Goal: Task Accomplishment & Management: Use online tool/utility

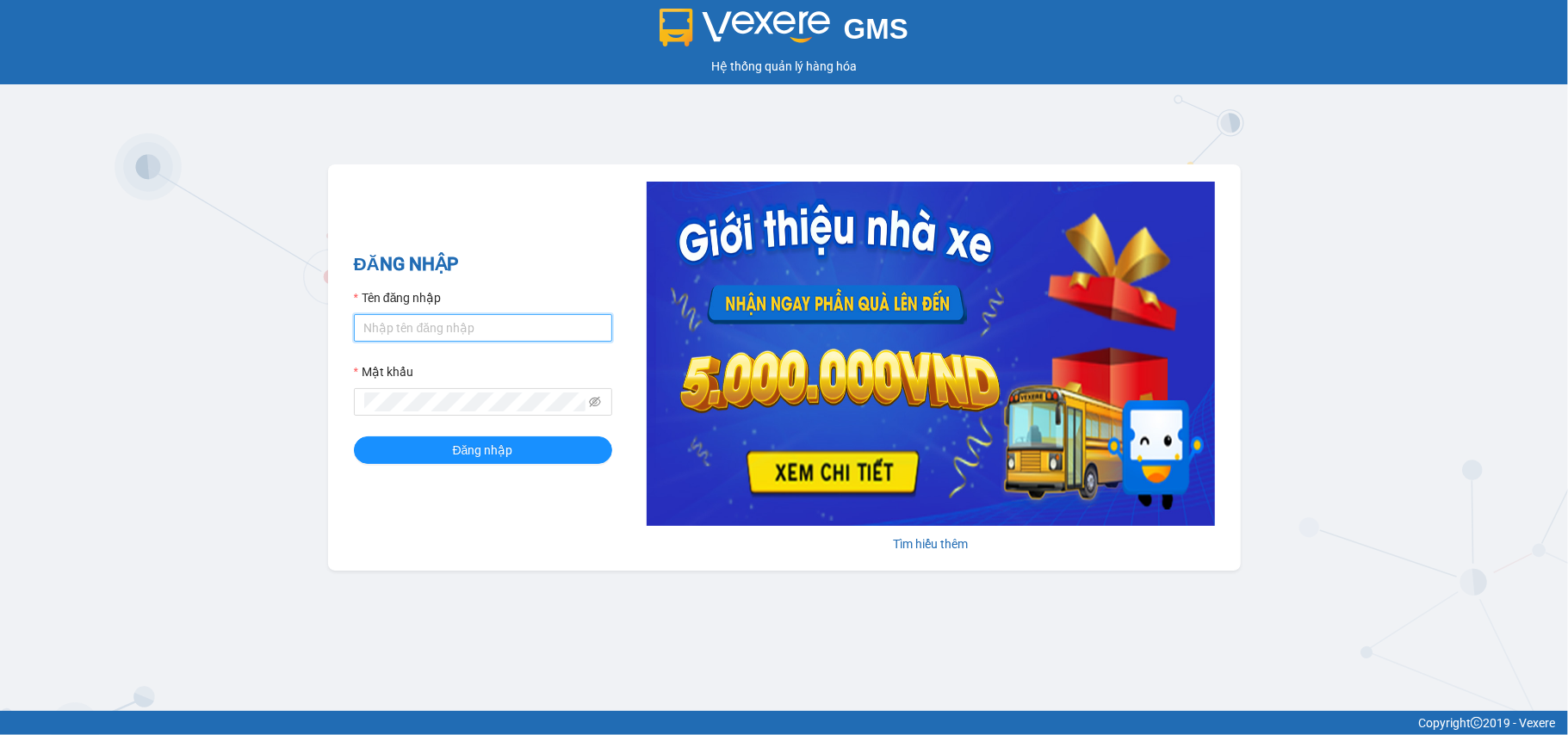
click at [487, 319] on input "Tên đăng nhập" at bounding box center [483, 328] width 258 height 28
type input "tuyetmai.minhquoc"
click at [354, 436] on button "Đăng nhập" at bounding box center [483, 450] width 258 height 28
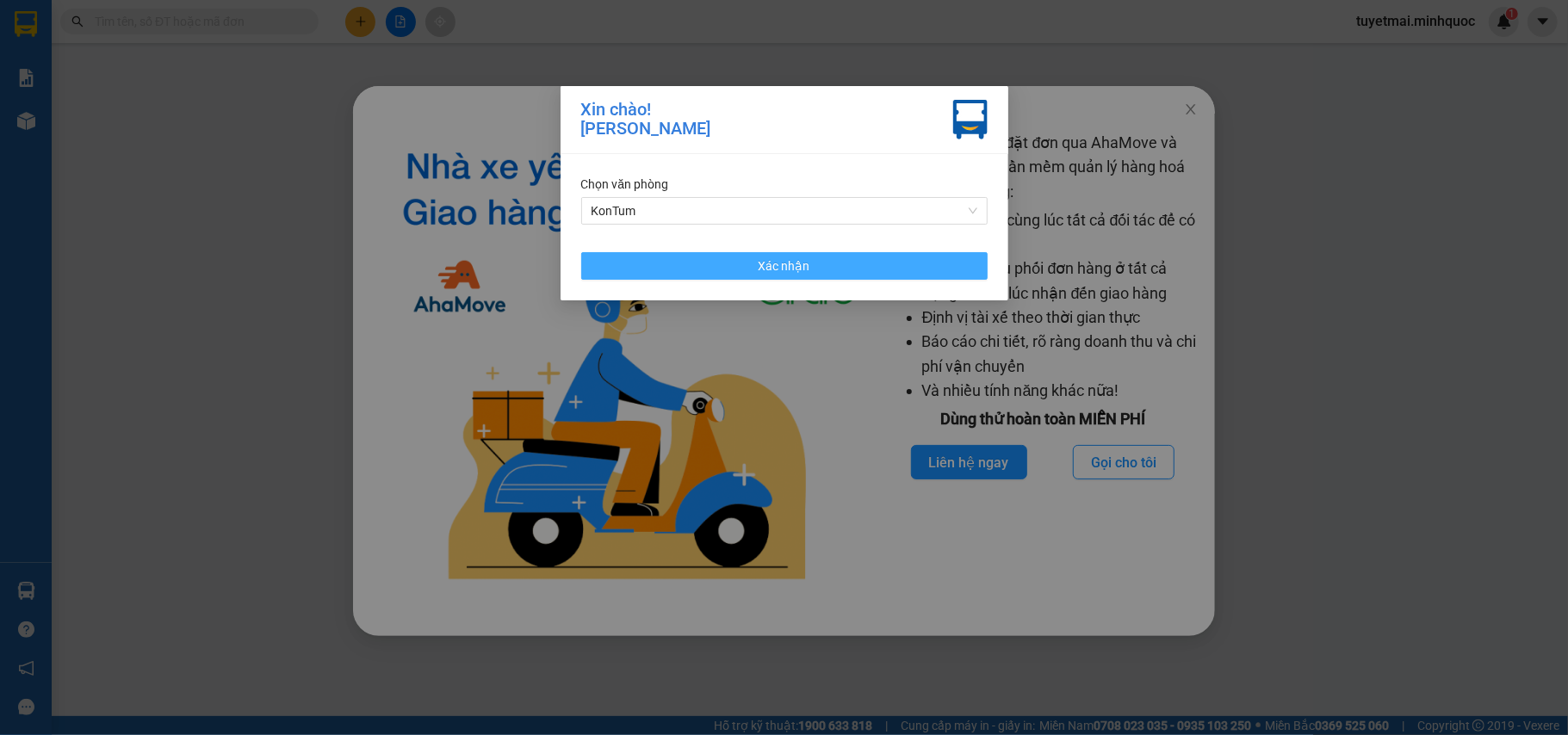
click at [769, 269] on span "Xác nhận" at bounding box center [784, 266] width 52 height 19
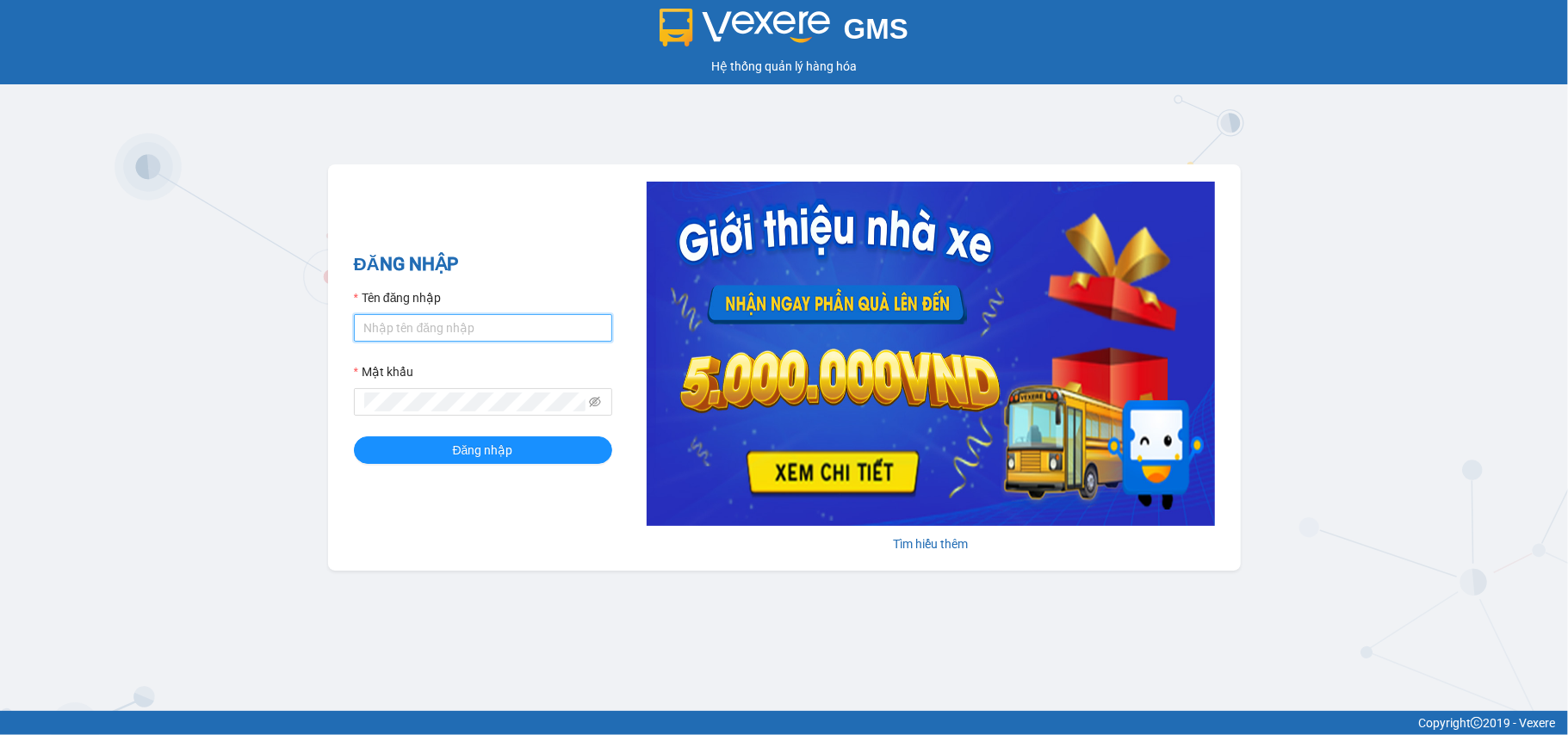
click at [468, 332] on input "Tên đăng nhập" at bounding box center [483, 328] width 258 height 28
type input "tuyetmai.minhquoc"
click at [486, 390] on span at bounding box center [483, 403] width 258 height 28
click at [354, 436] on button "Đăng nhập" at bounding box center [483, 450] width 258 height 28
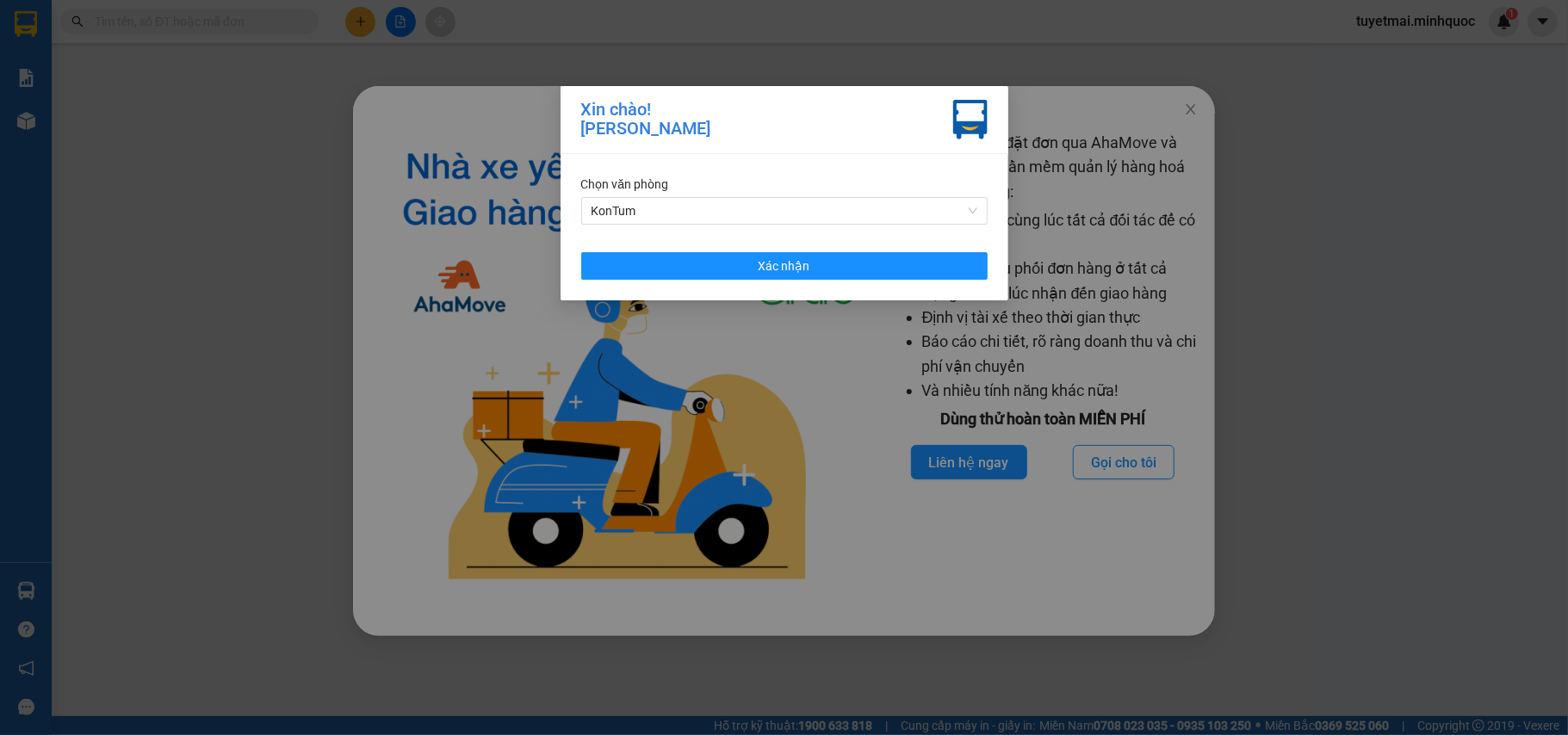
click at [803, 280] on div "Chọn văn phòng KonTum Xác nhận" at bounding box center [784, 227] width 448 height 146
click at [813, 262] on button "Xác nhận" at bounding box center [784, 266] width 406 height 28
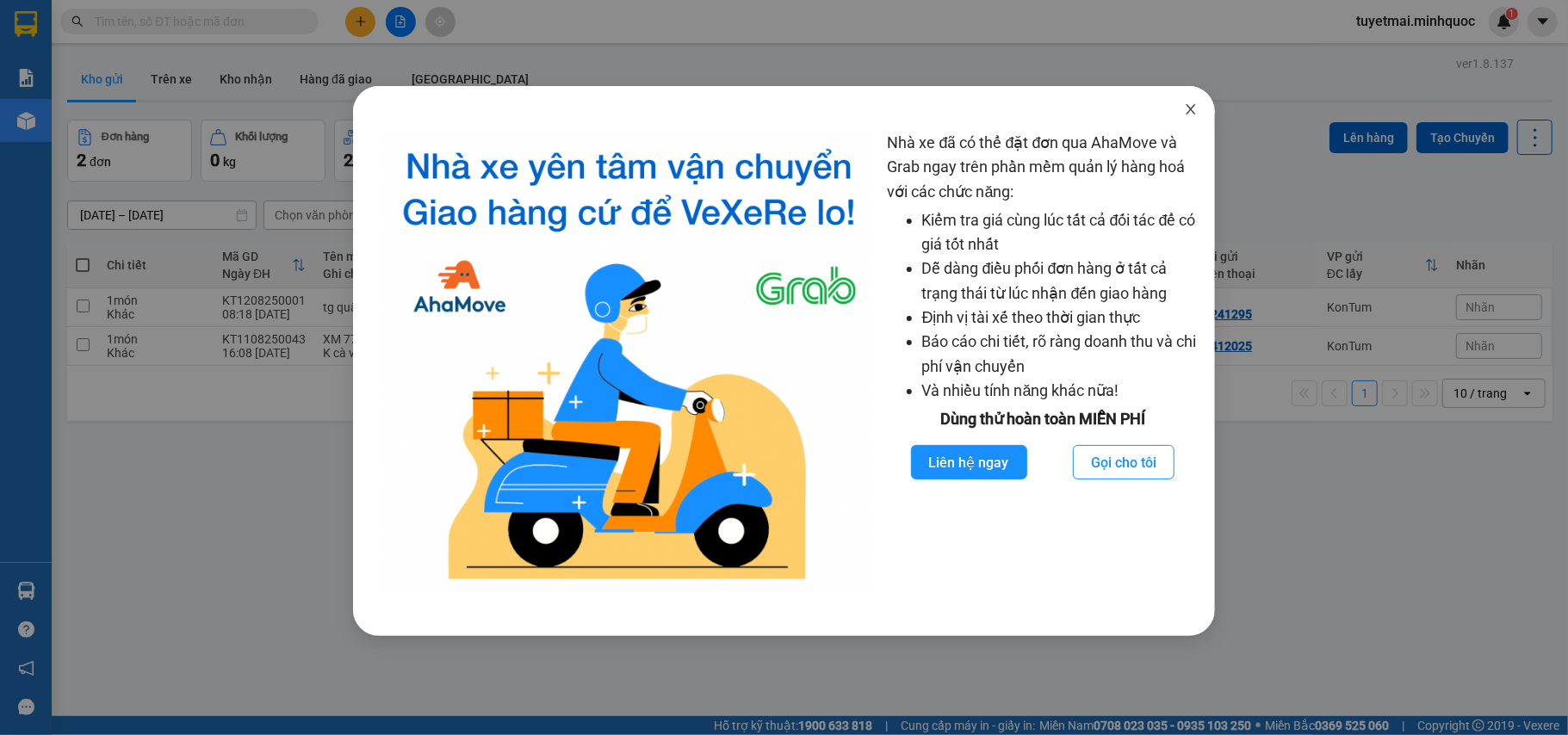
click at [1195, 108] on icon "close" at bounding box center [1191, 109] width 14 height 14
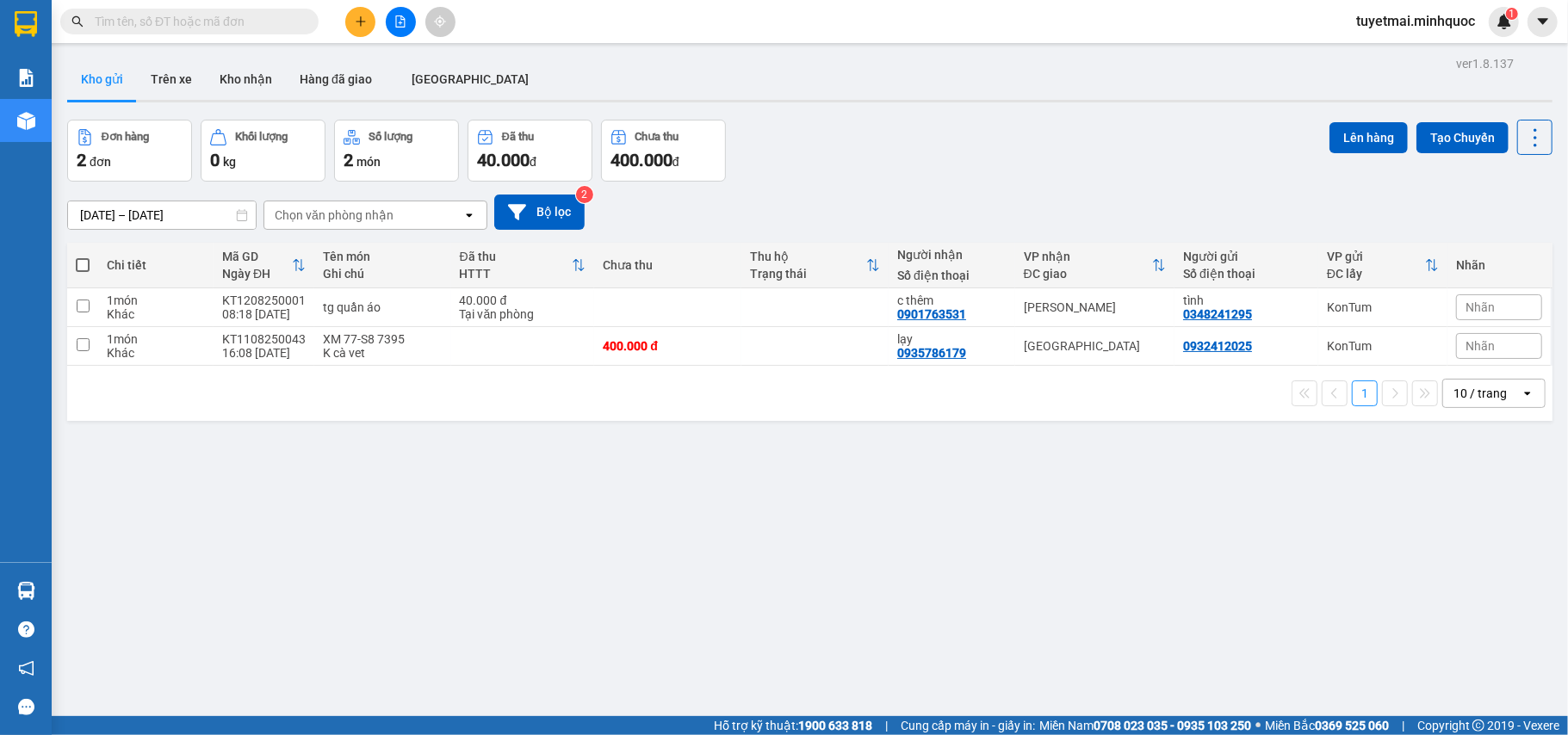
click at [268, 21] on input "text" at bounding box center [196, 22] width 203 height 19
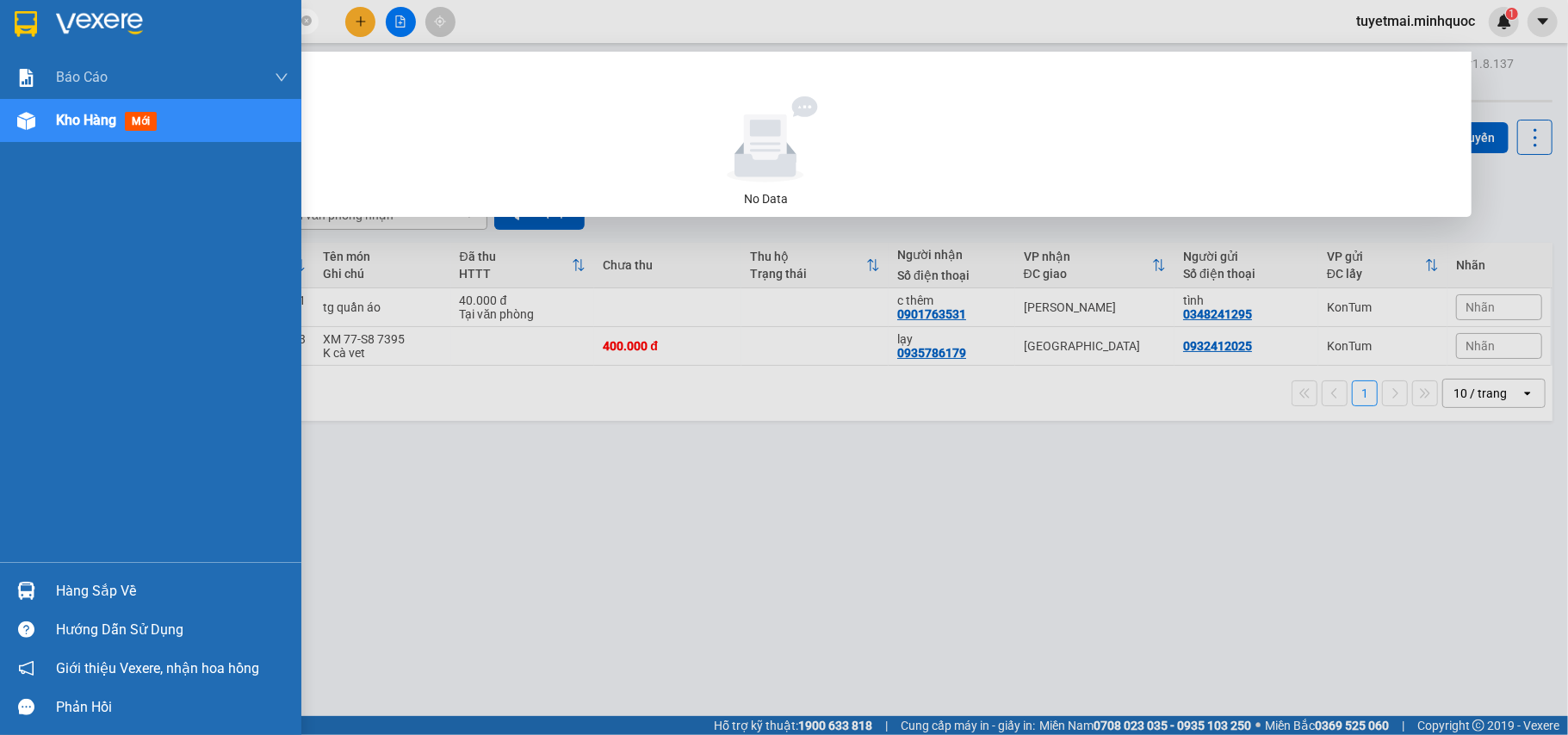
drag, startPoint x: 218, startPoint y: 18, endPoint x: 29, endPoint y: 17, distance: 189.0
click at [29, 17] on section "Kết quả tìm kiếm ( 0 ) Bộ lọc No Data 0336361314 tuyetmai.minhquoc 1 Báo cáo Bá…" at bounding box center [784, 367] width 1568 height 735
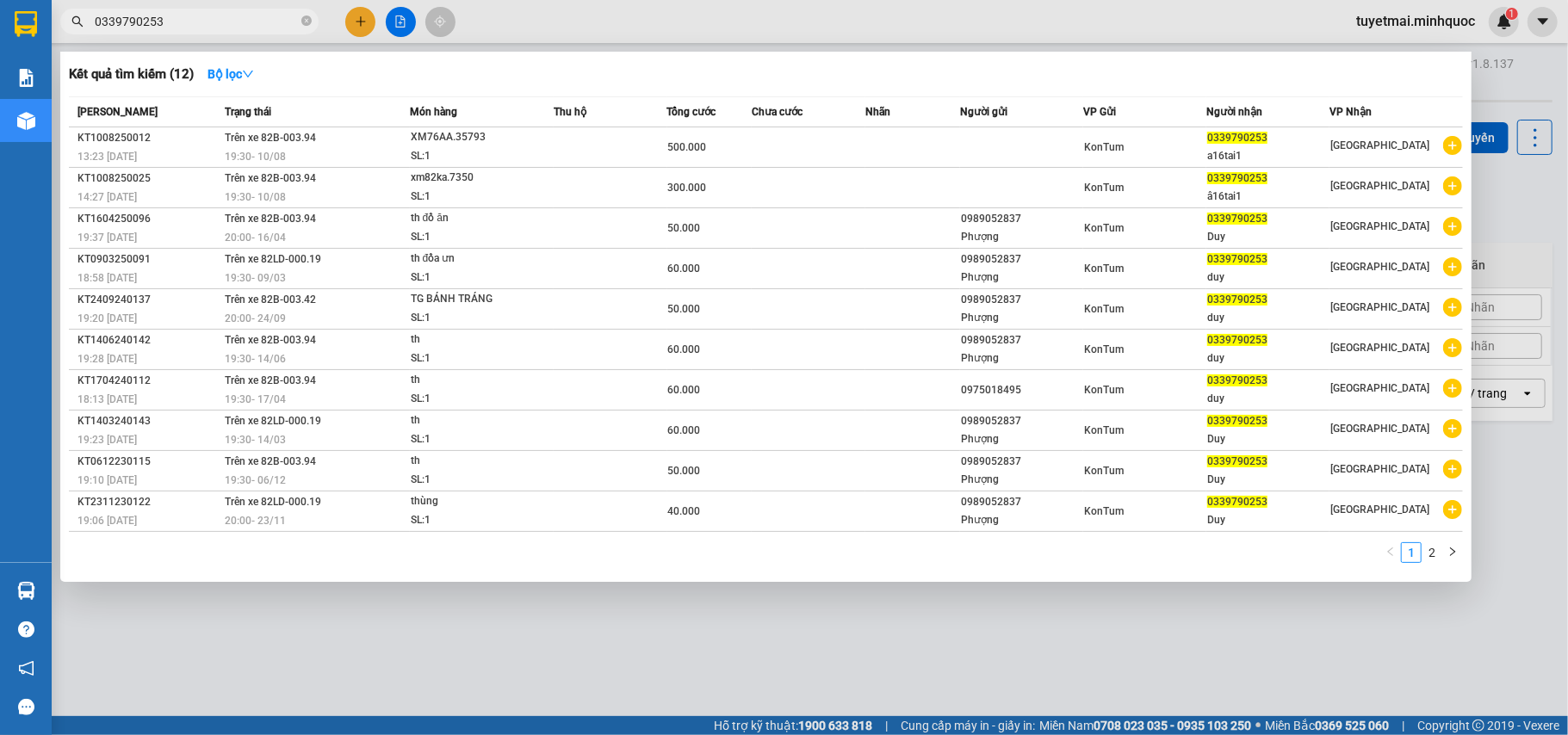
click at [263, 12] on input "0339790253" at bounding box center [196, 22] width 203 height 19
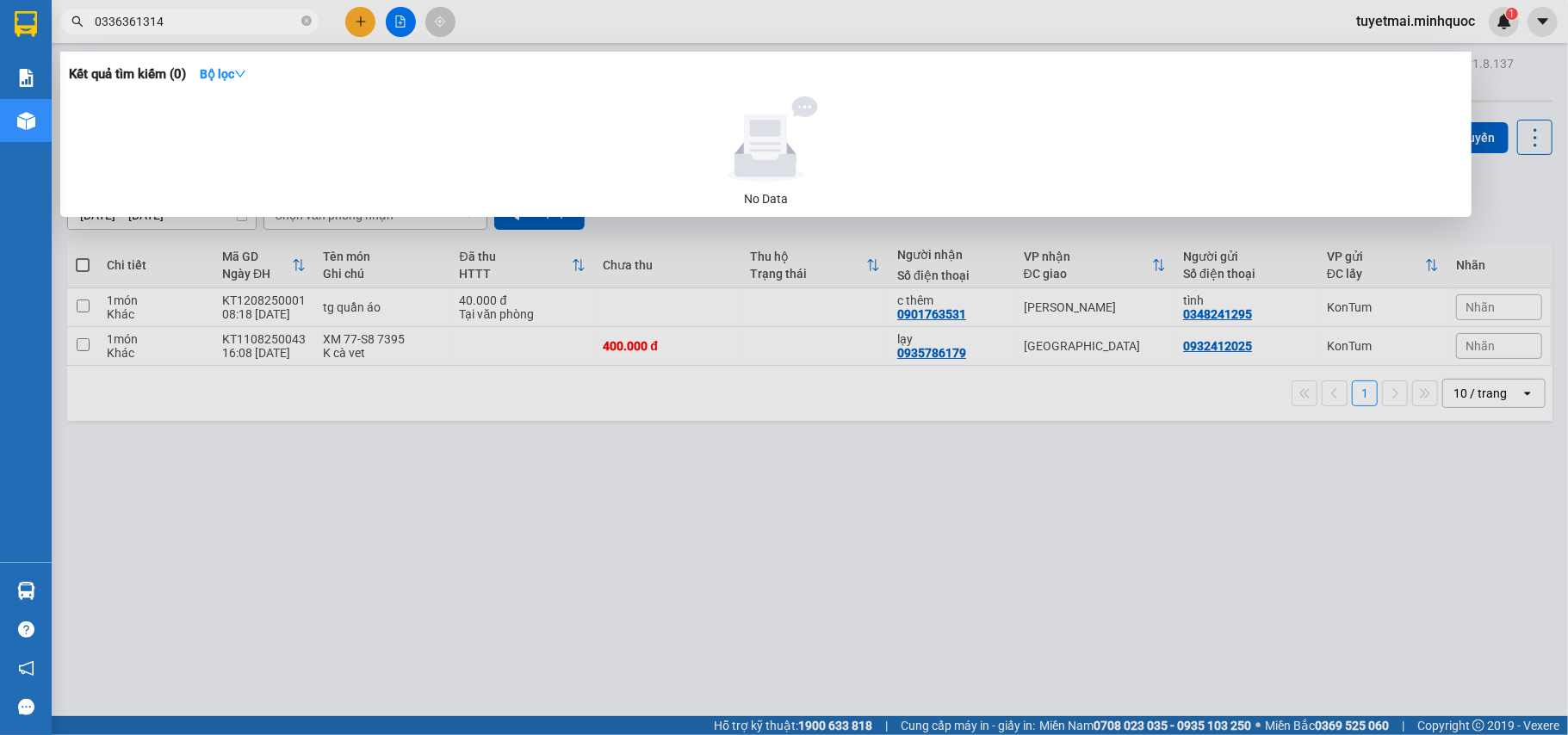
type input "0336361314"
click at [401, 22] on div at bounding box center [784, 367] width 1568 height 735
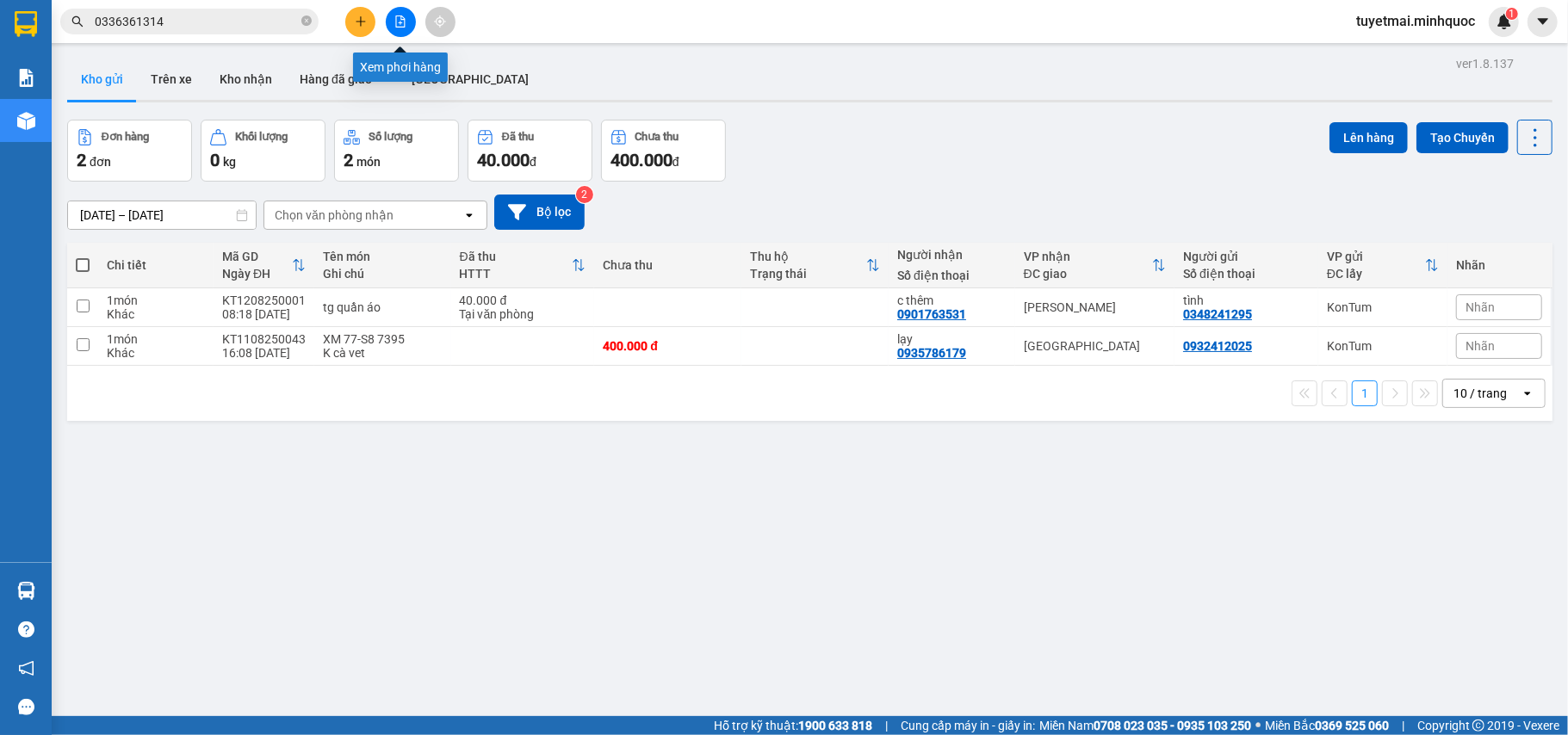
click at [400, 22] on icon "file-add" at bounding box center [400, 22] width 12 height 12
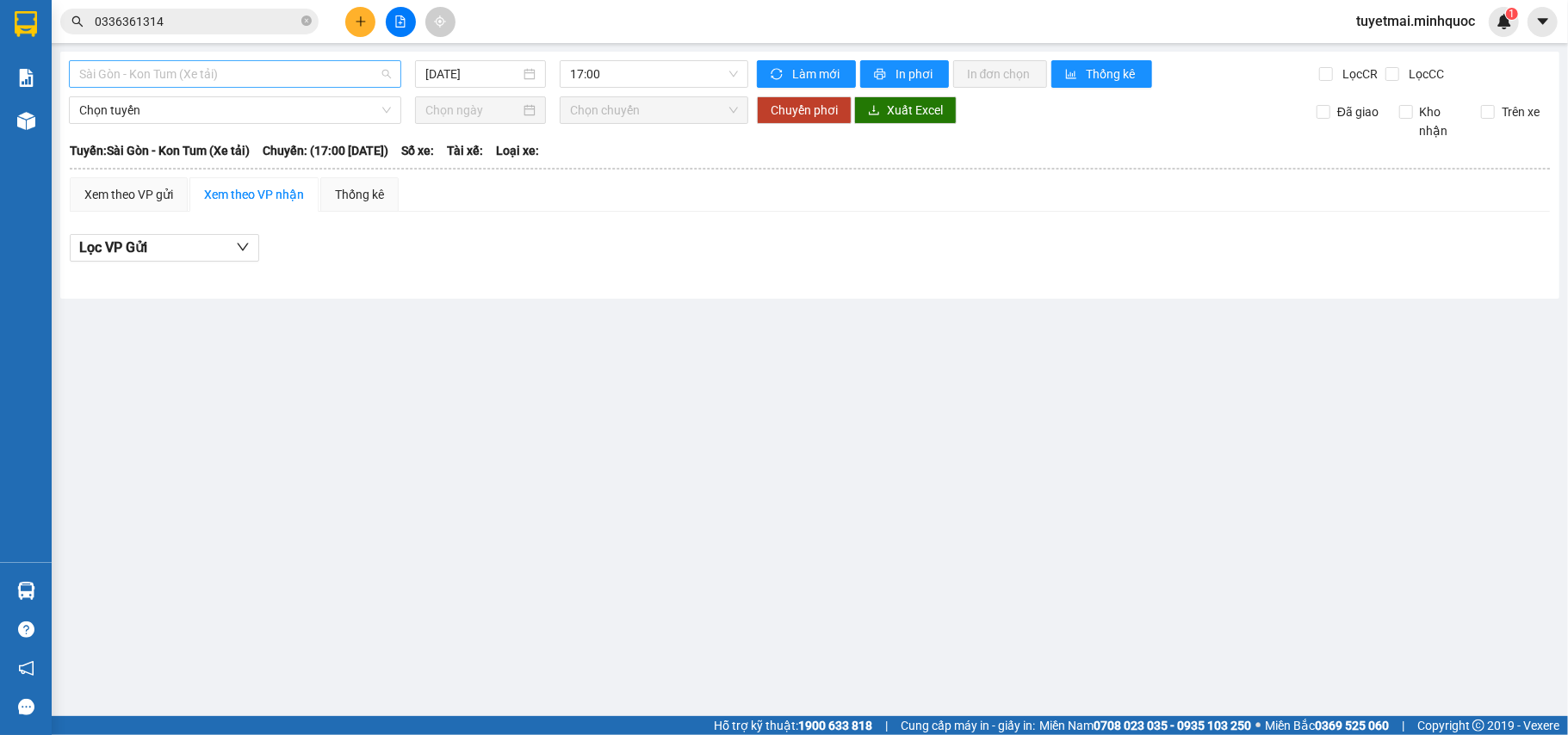
click at [318, 79] on span "Sài Gòn - Kon Tum (Xe tải)" at bounding box center [235, 74] width 312 height 26
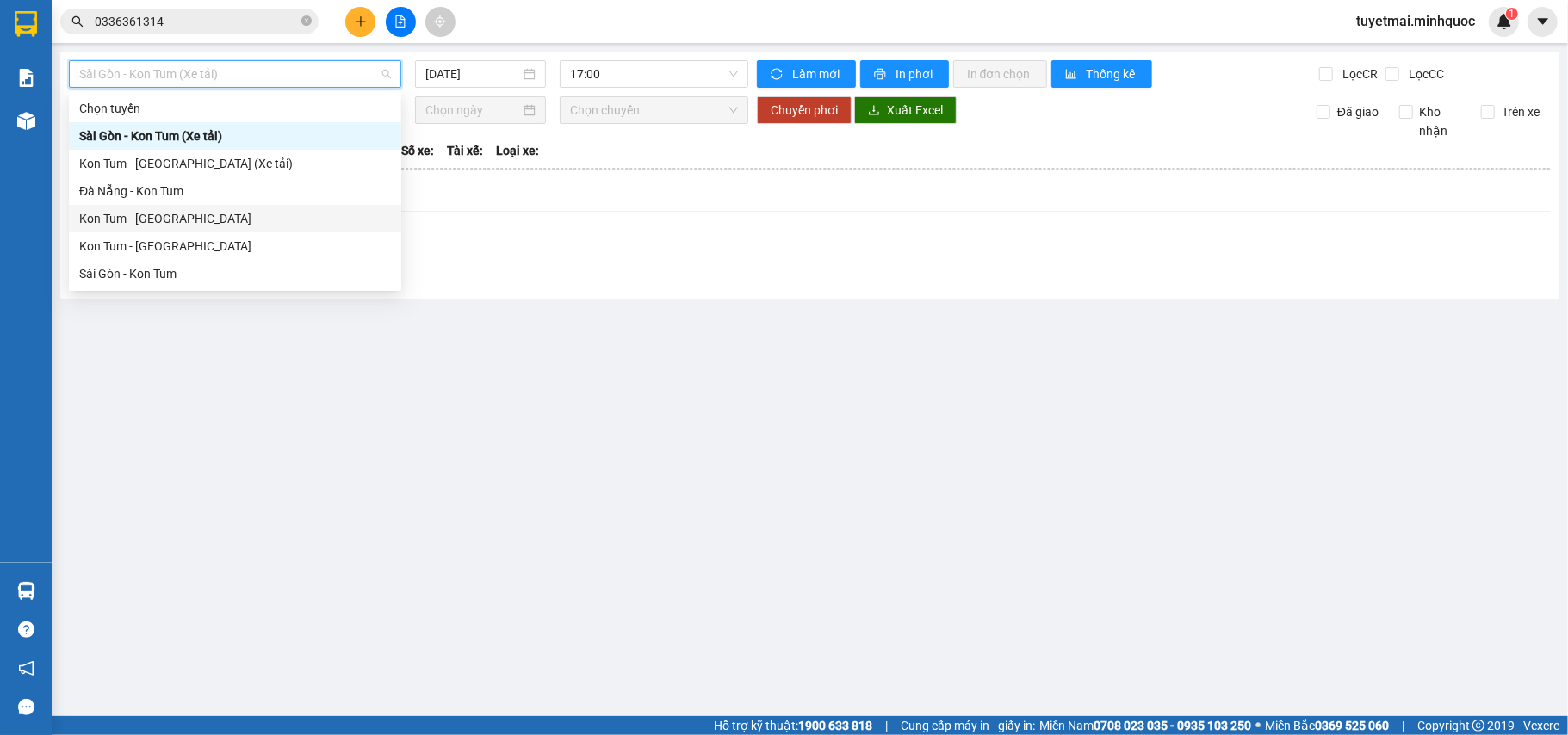
click at [176, 218] on div "Kon Tum - Đà Nẵng" at bounding box center [235, 219] width 312 height 19
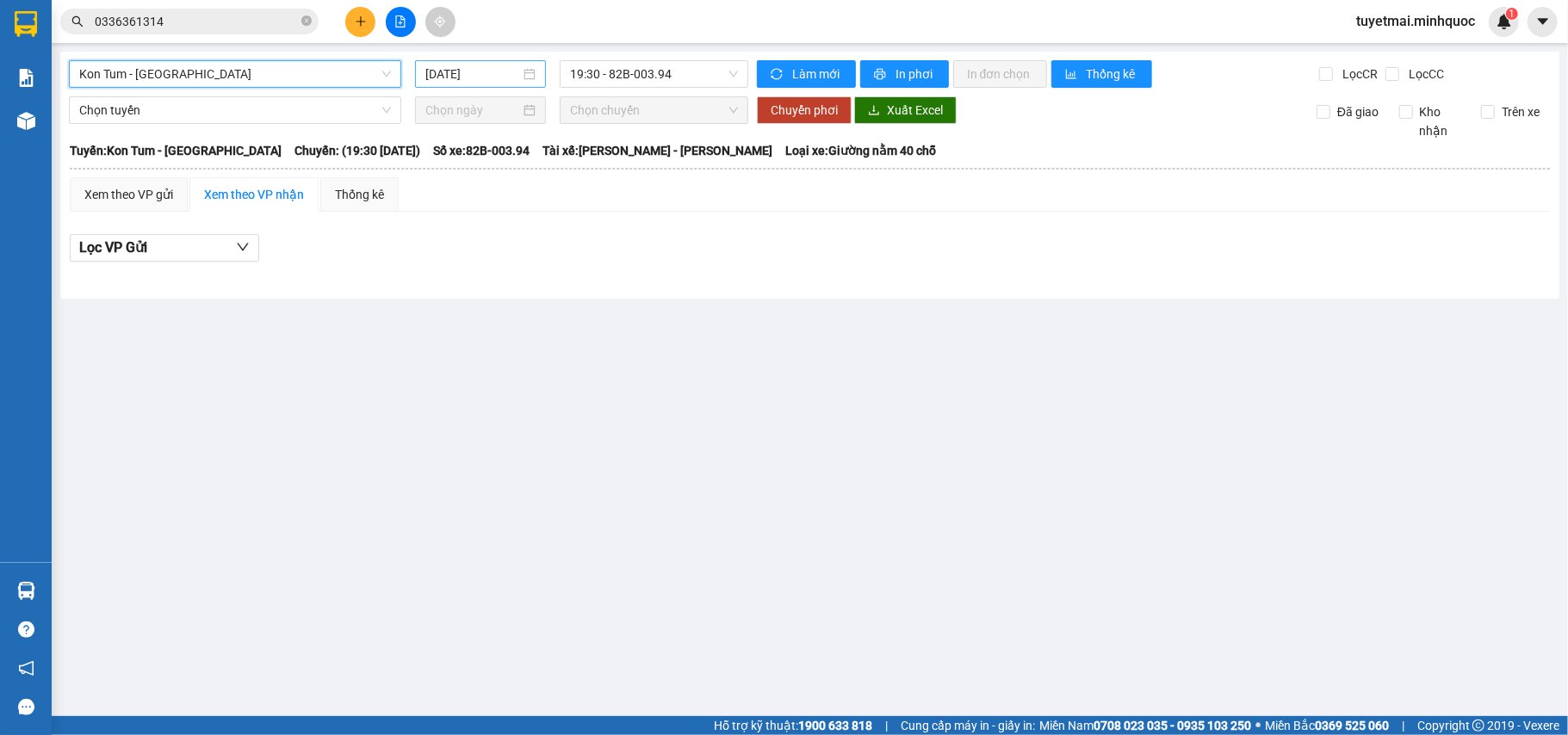
click at [493, 73] on input "12/08/2025" at bounding box center [472, 74] width 94 height 19
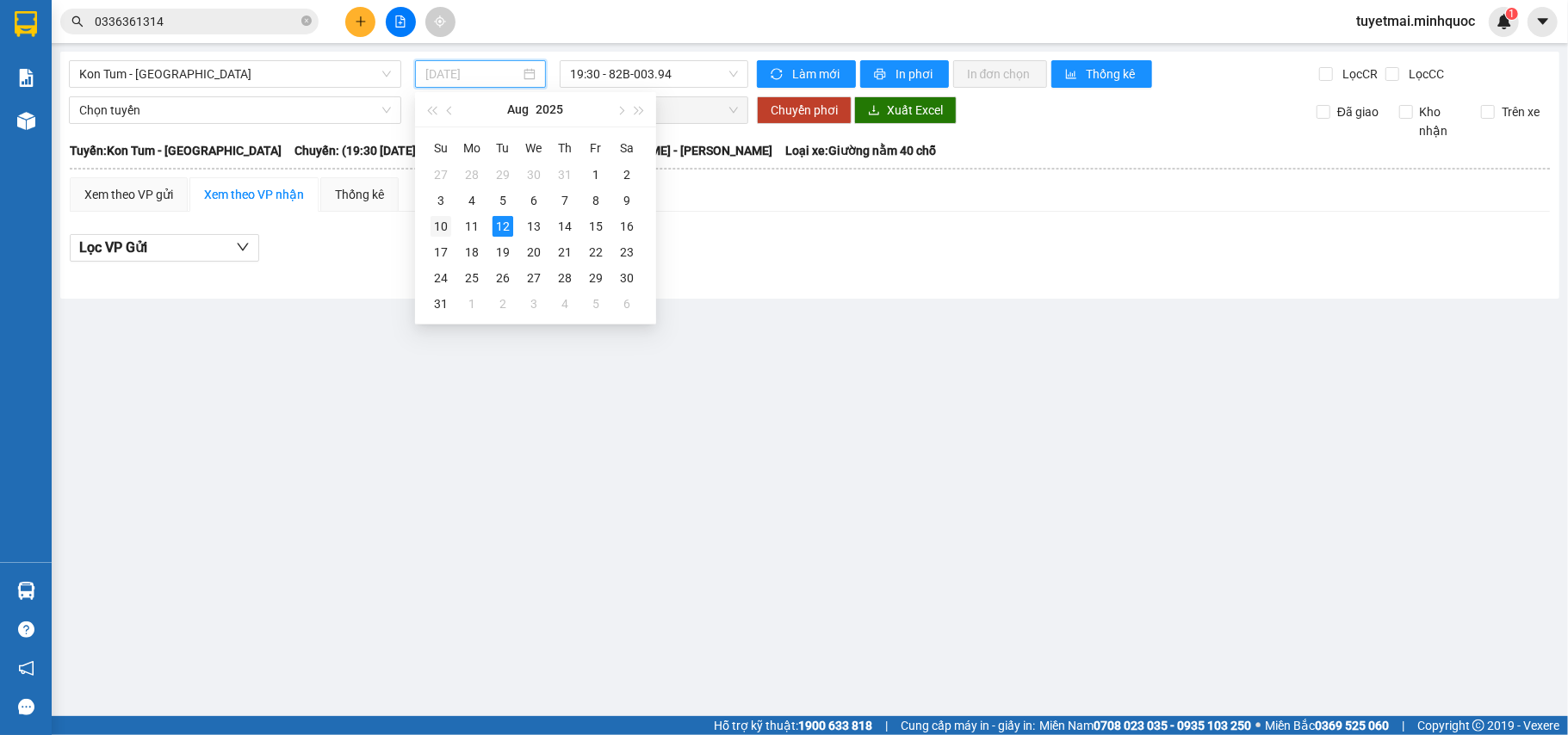
click at [452, 229] on td "10" at bounding box center [441, 227] width 31 height 26
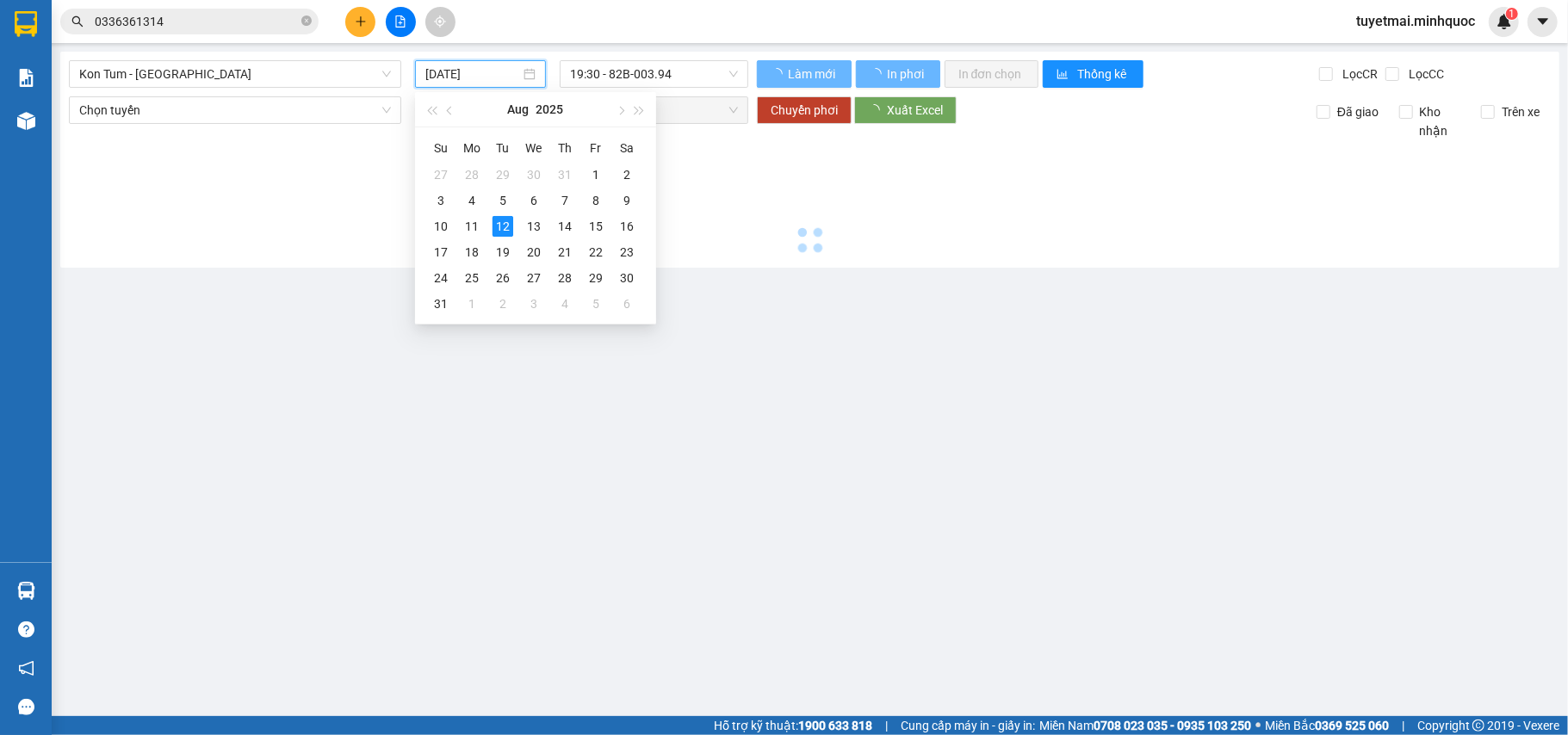
type input "10/08/2025"
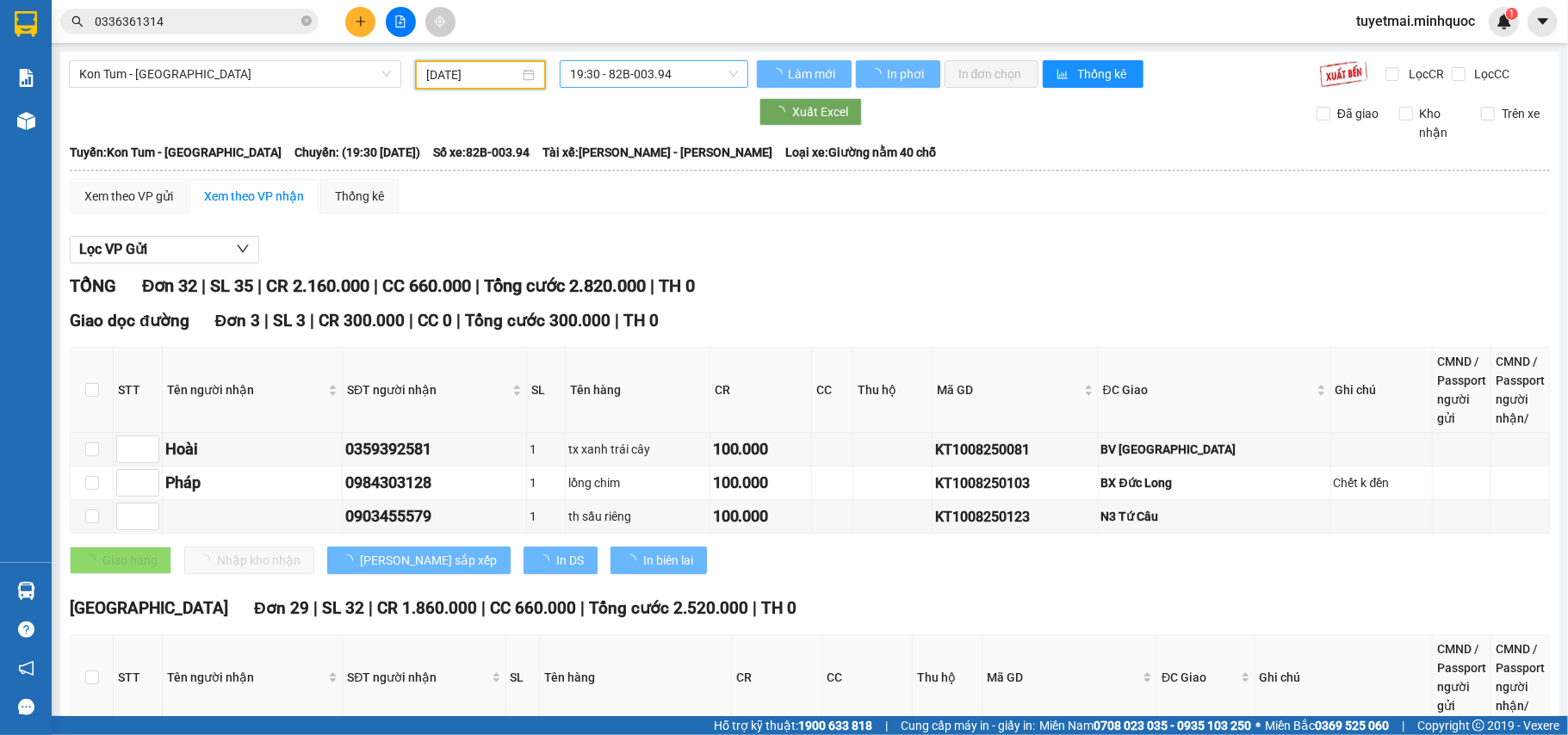
click at [639, 68] on span "19:30 - 82B-003.94" at bounding box center [654, 74] width 168 height 26
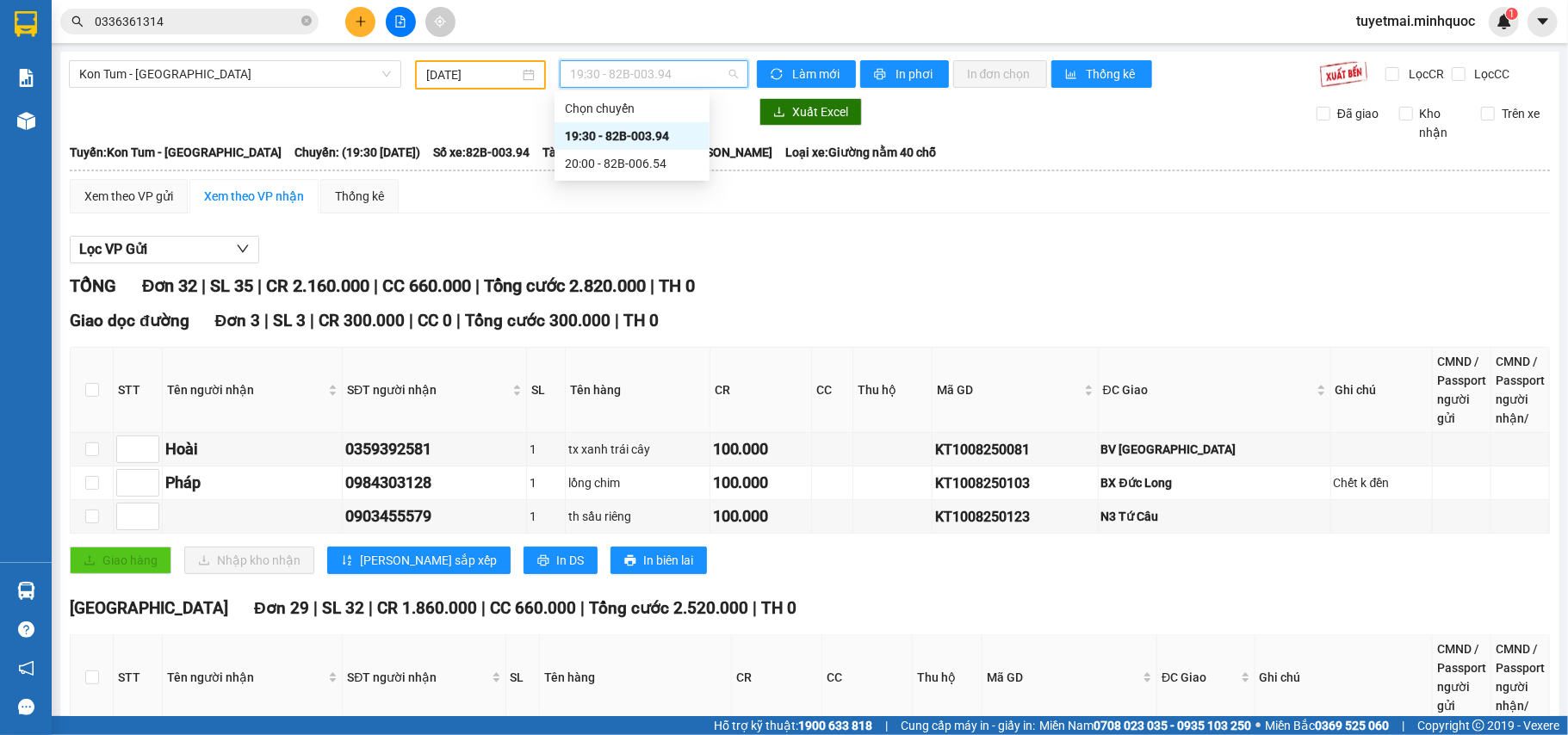
click at [639, 68] on span "19:30 - 82B-003.94" at bounding box center [654, 74] width 168 height 26
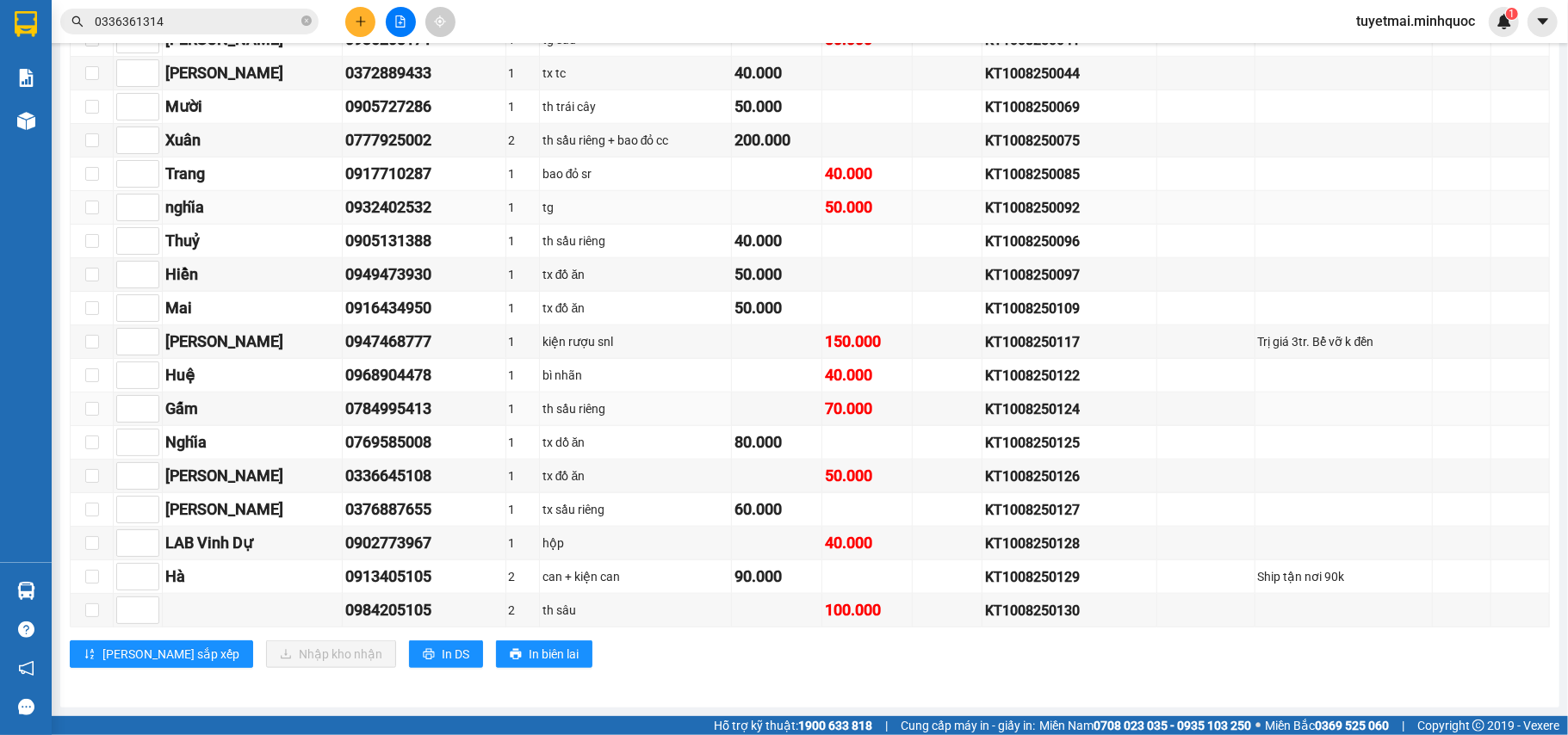
scroll to position [1093, 0]
